Goal: Navigation & Orientation: Find specific page/section

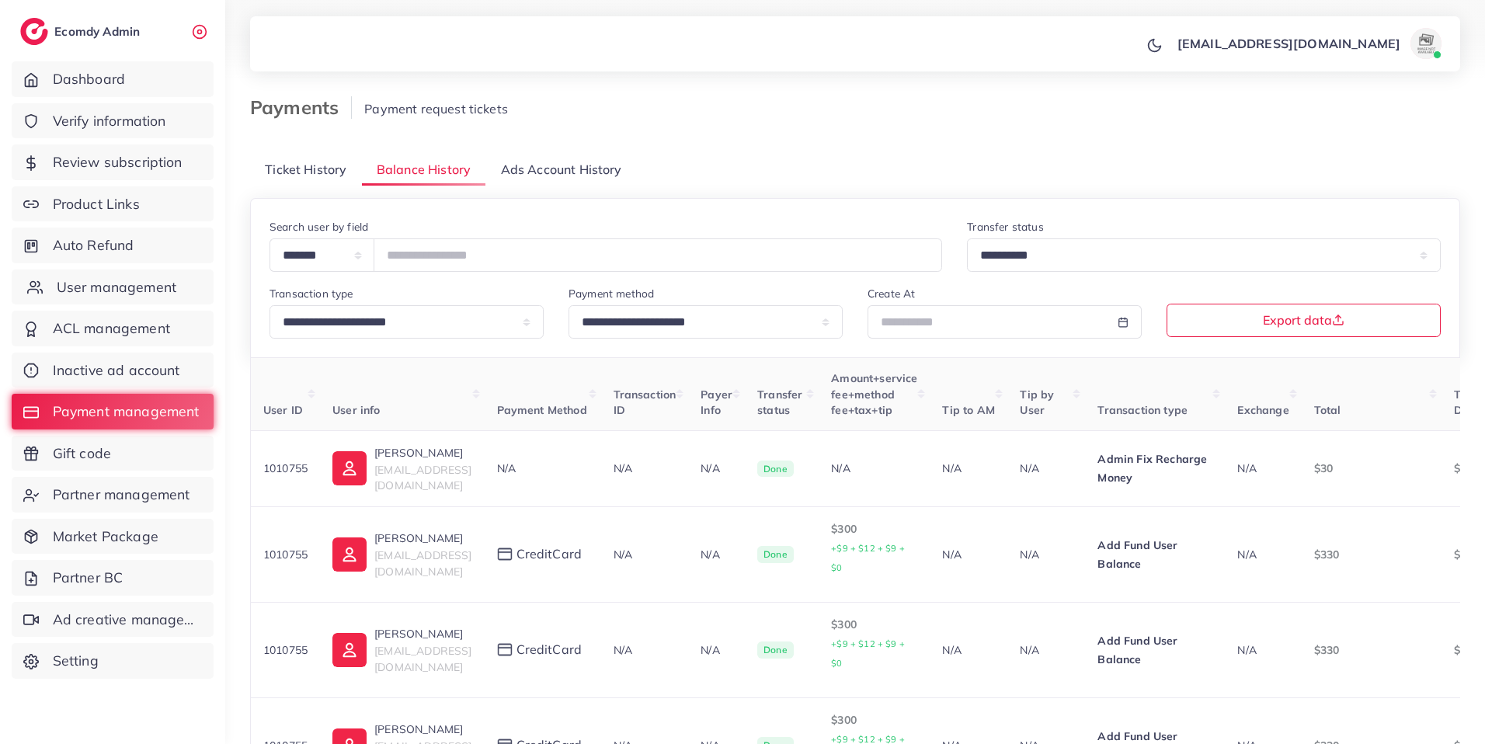
click at [82, 294] on span "User management" at bounding box center [117, 287] width 120 height 20
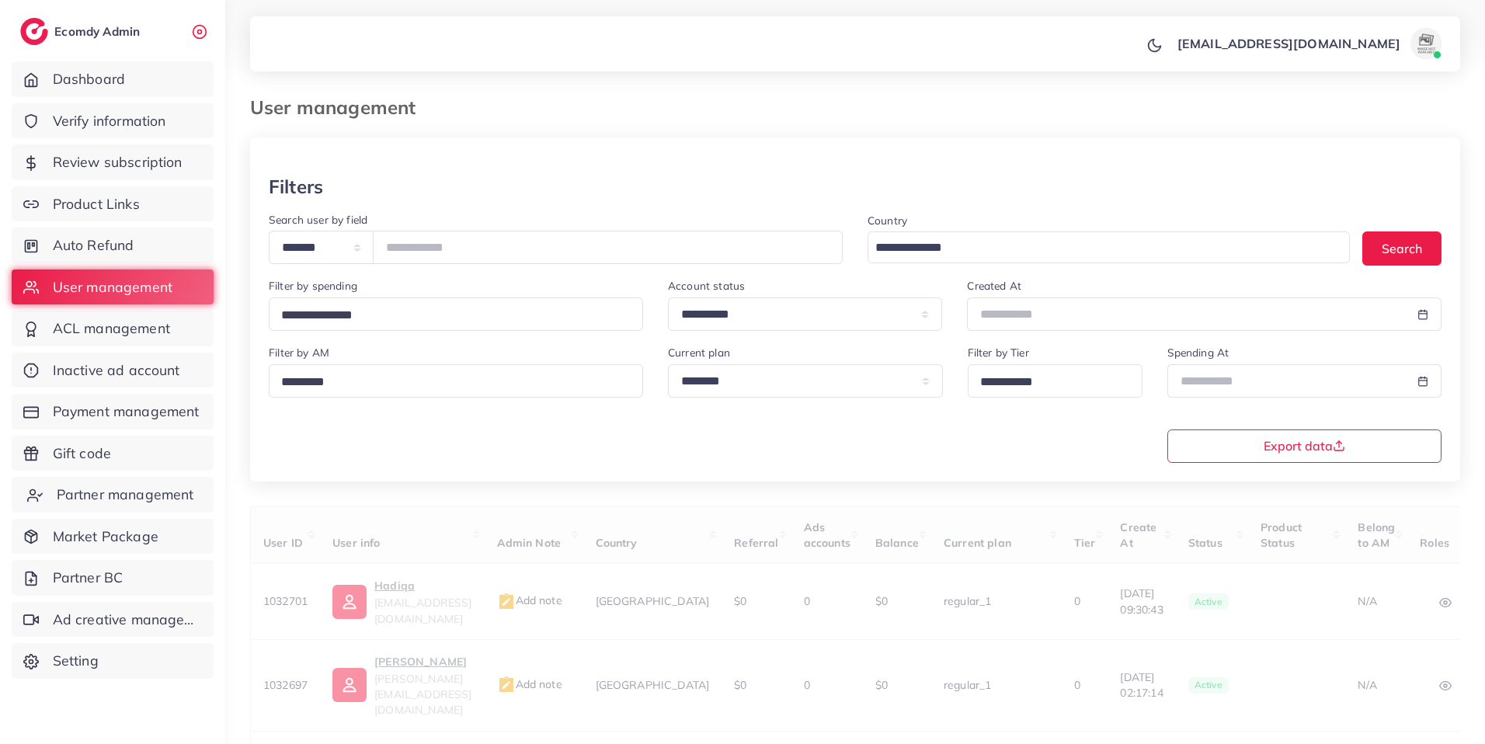
click at [126, 499] on span "Partner management" at bounding box center [126, 495] width 138 height 20
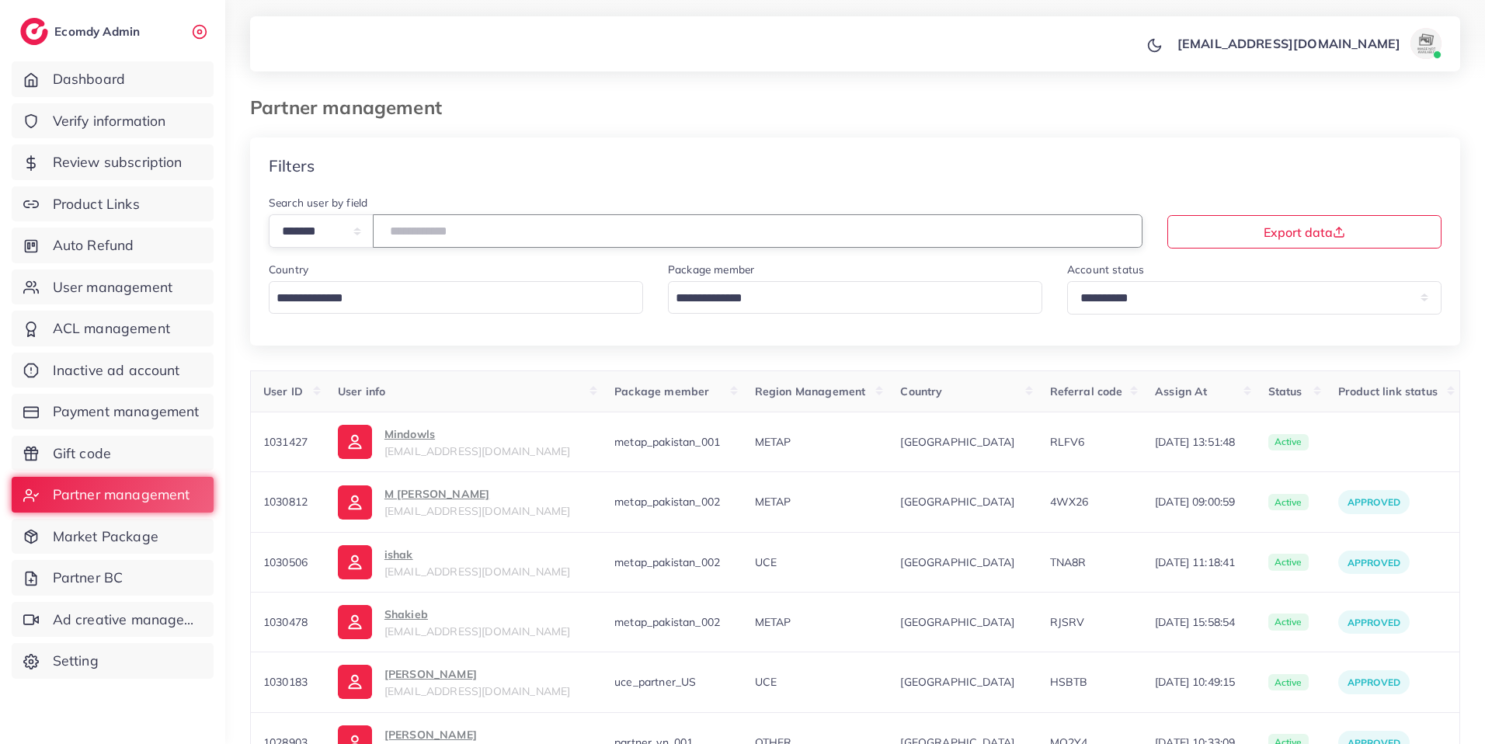
click at [442, 232] on input "number" at bounding box center [758, 230] width 770 height 33
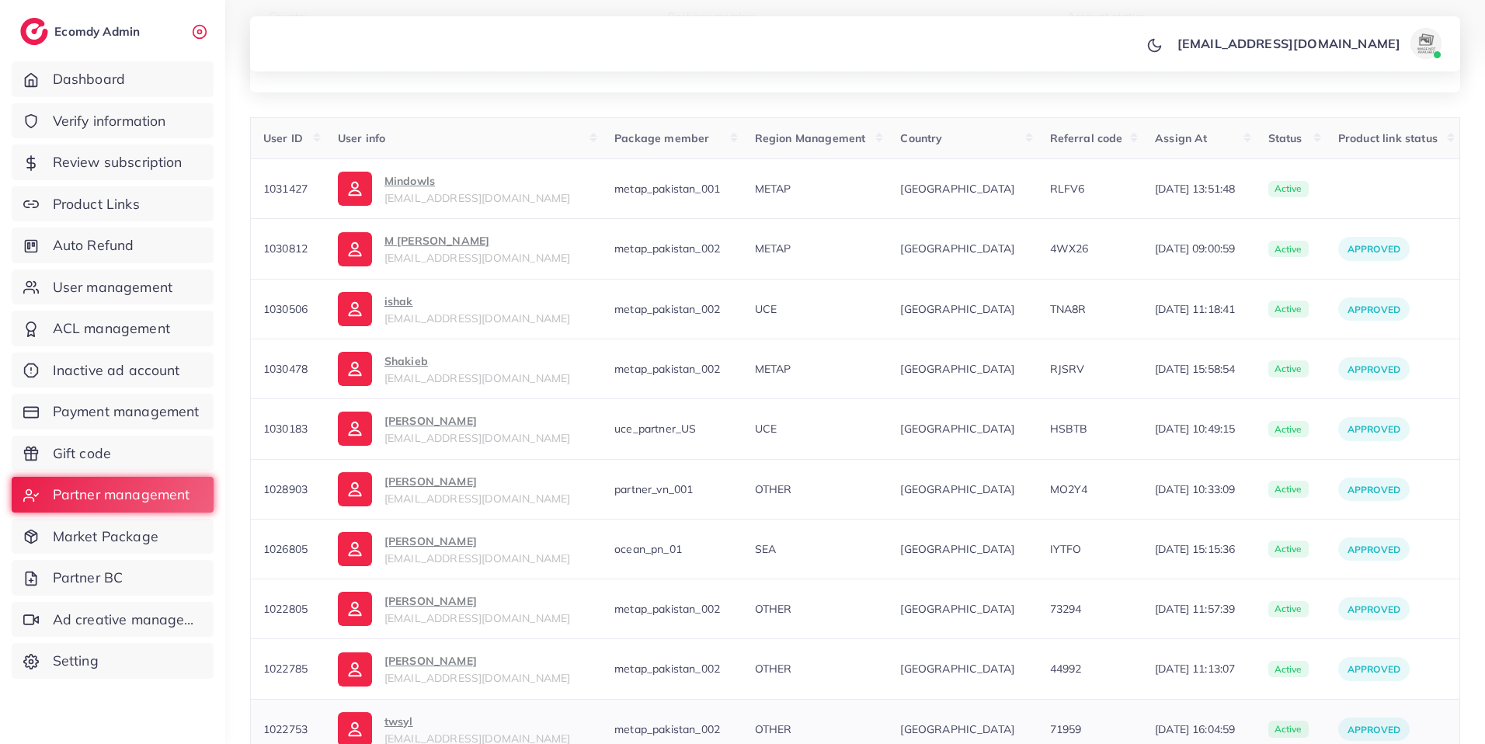
scroll to position [381, 0]
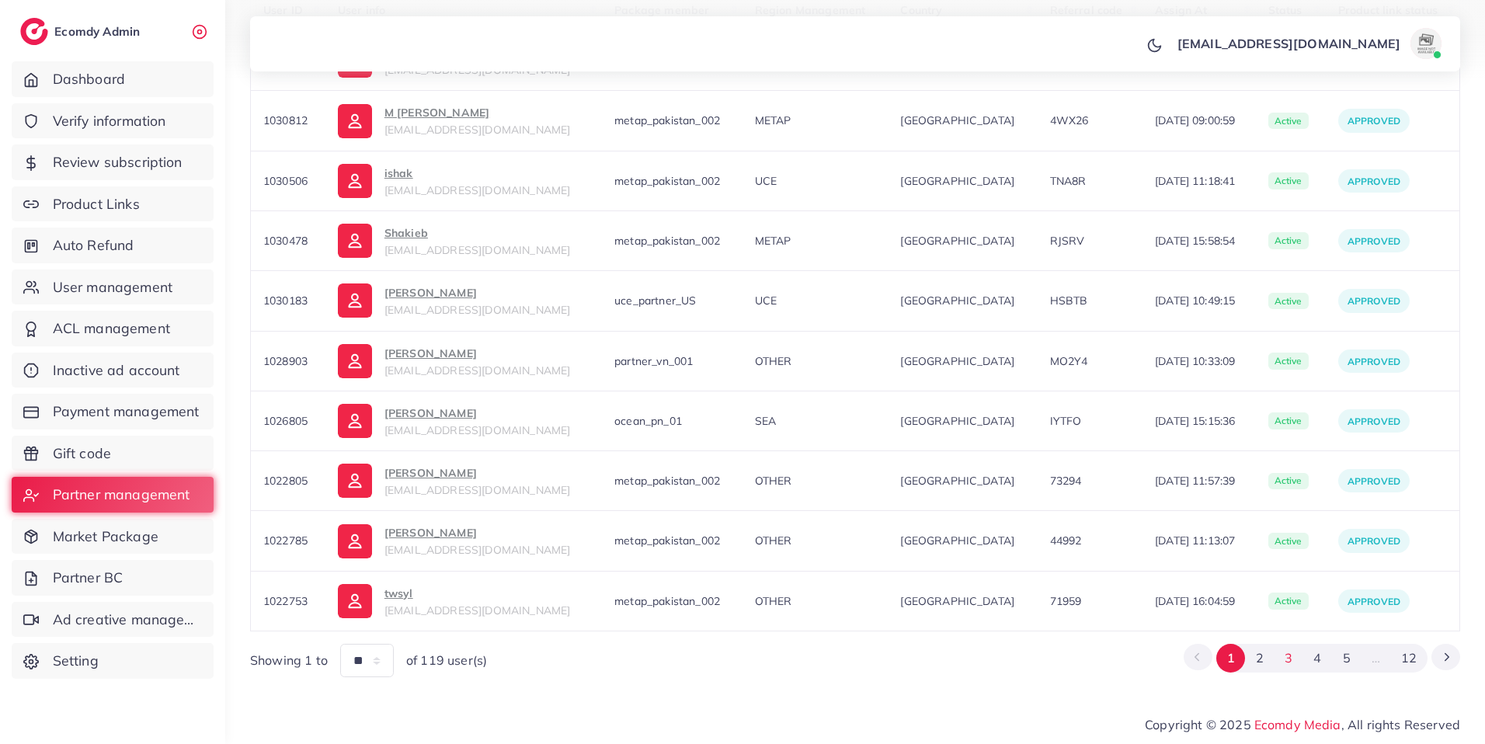
click at [1288, 656] on button "3" at bounding box center [1289, 658] width 29 height 29
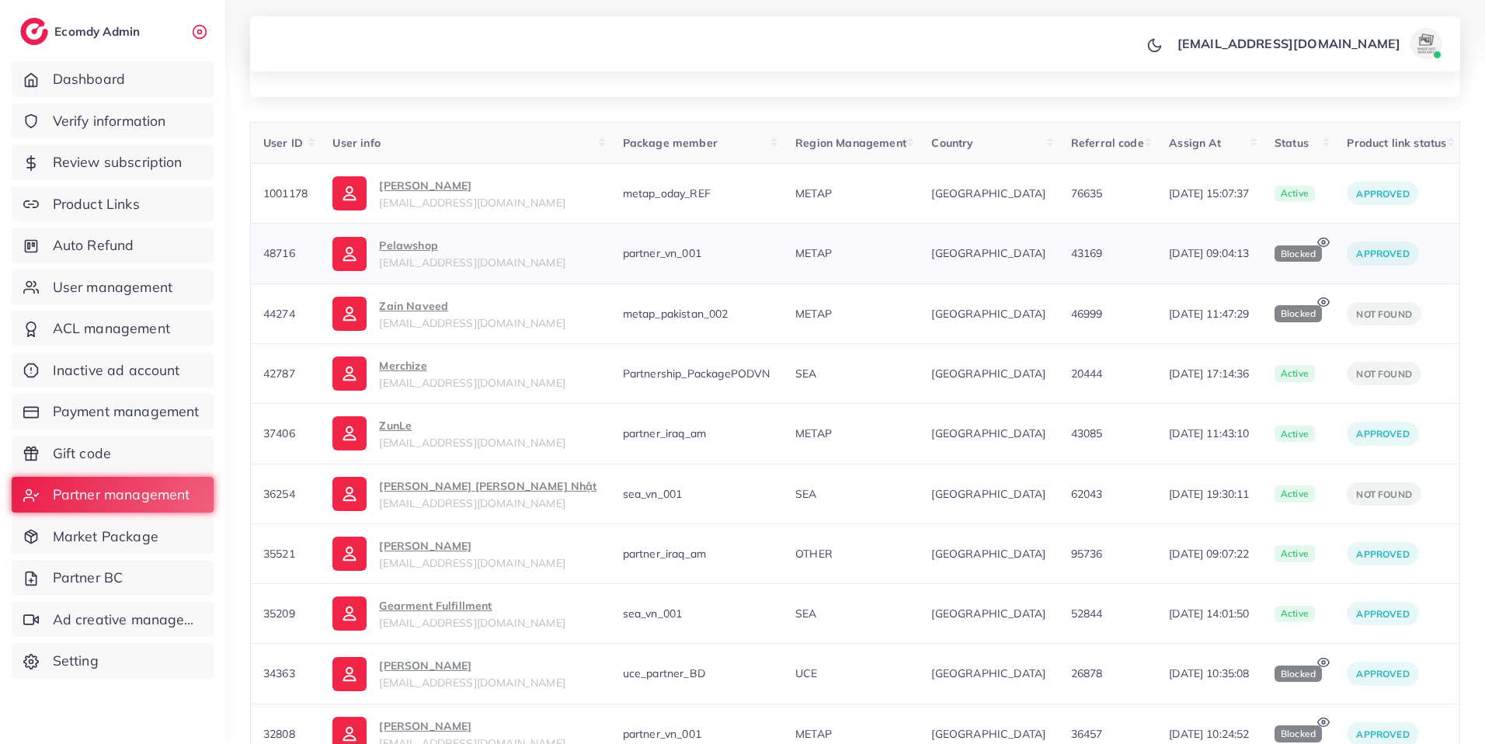
scroll to position [246, 0]
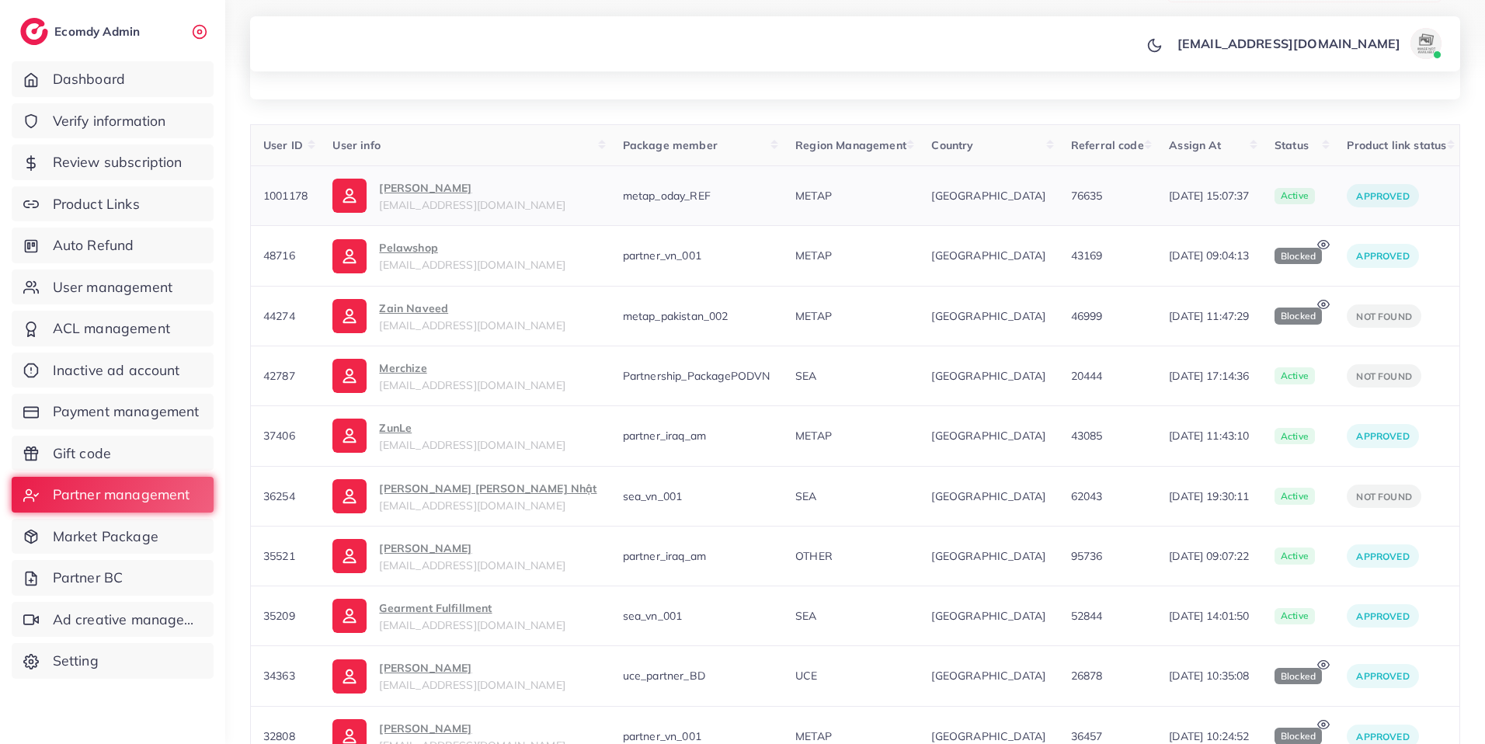
click at [405, 184] on p "[PERSON_NAME]" at bounding box center [472, 188] width 186 height 19
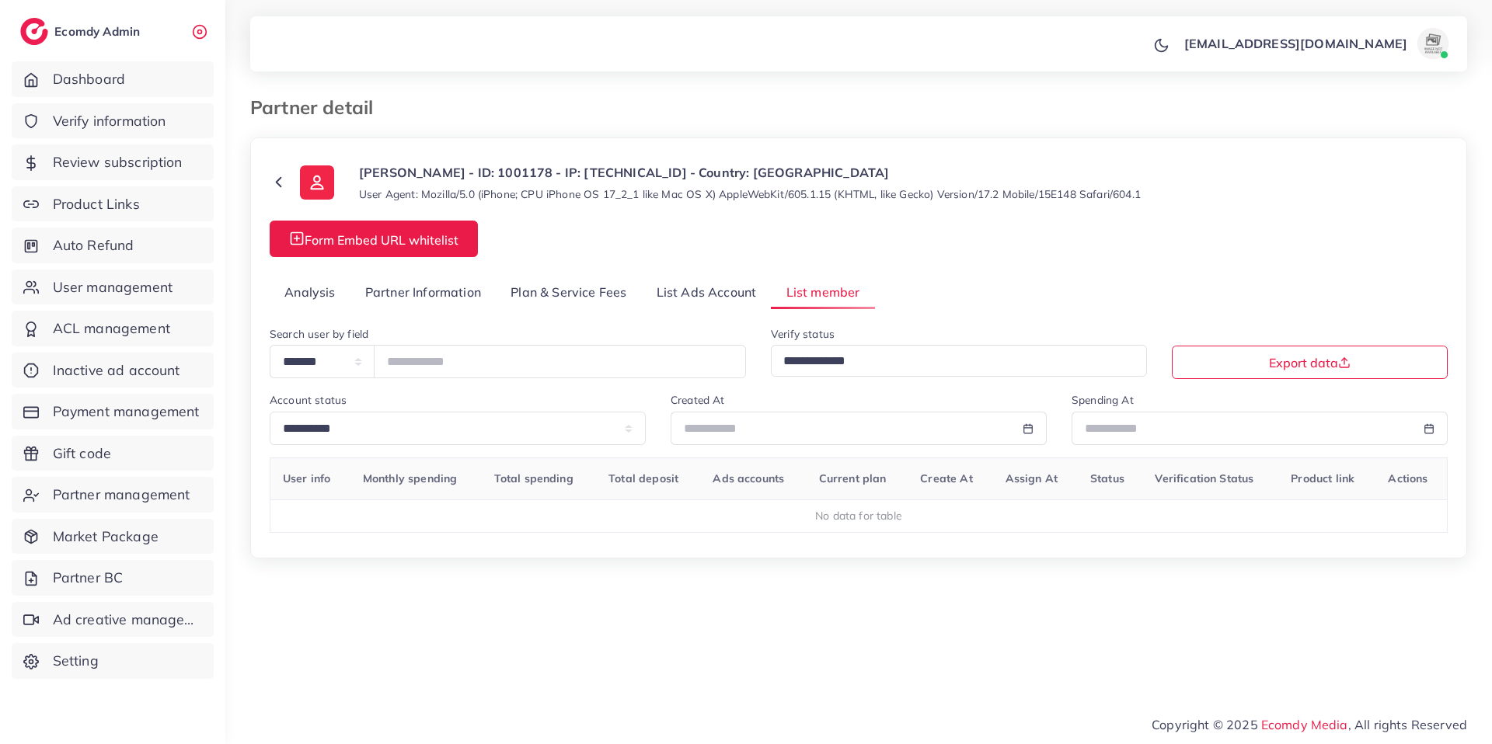
select select "*"
select select "****"
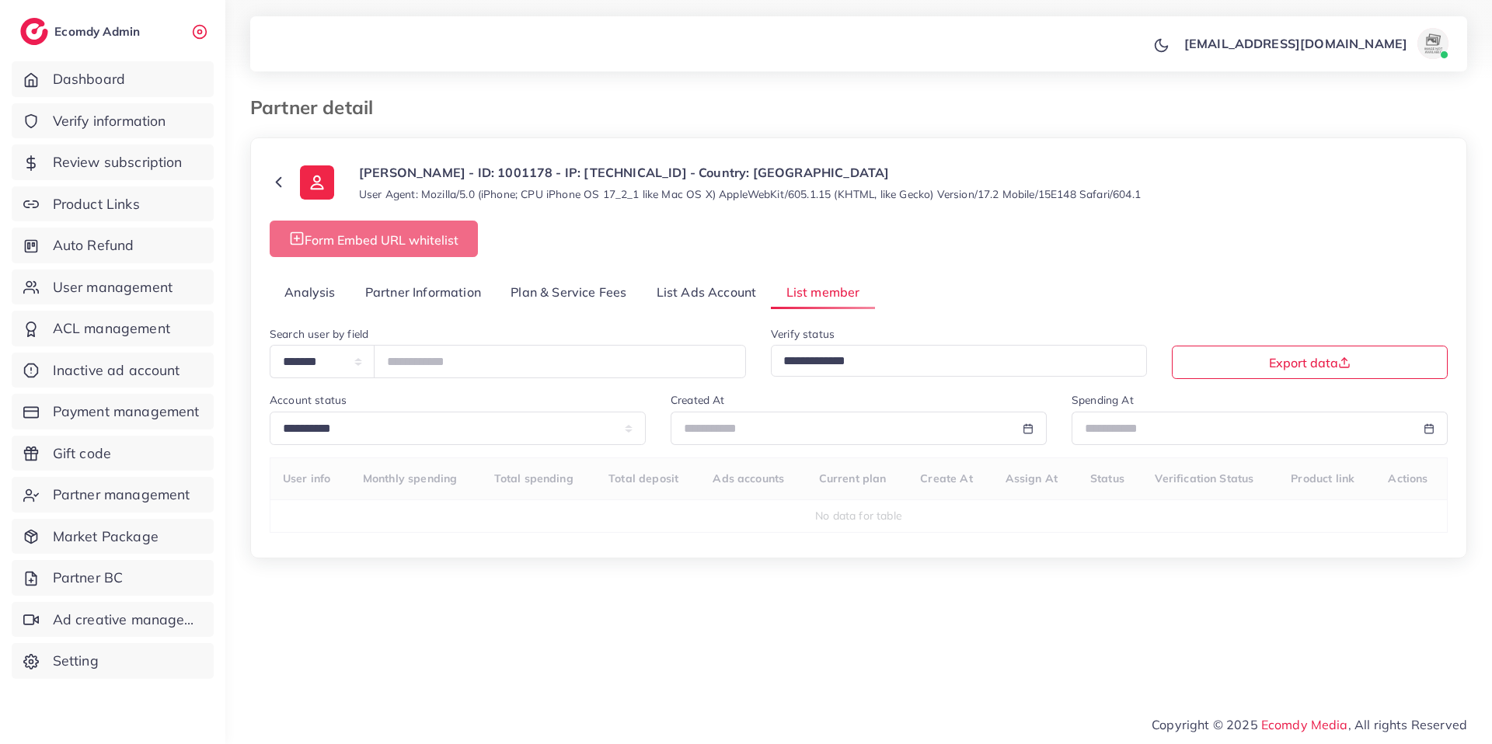
click at [292, 291] on link "Analysis" at bounding box center [310, 292] width 81 height 33
